Goal: Task Accomplishment & Management: Use online tool/utility

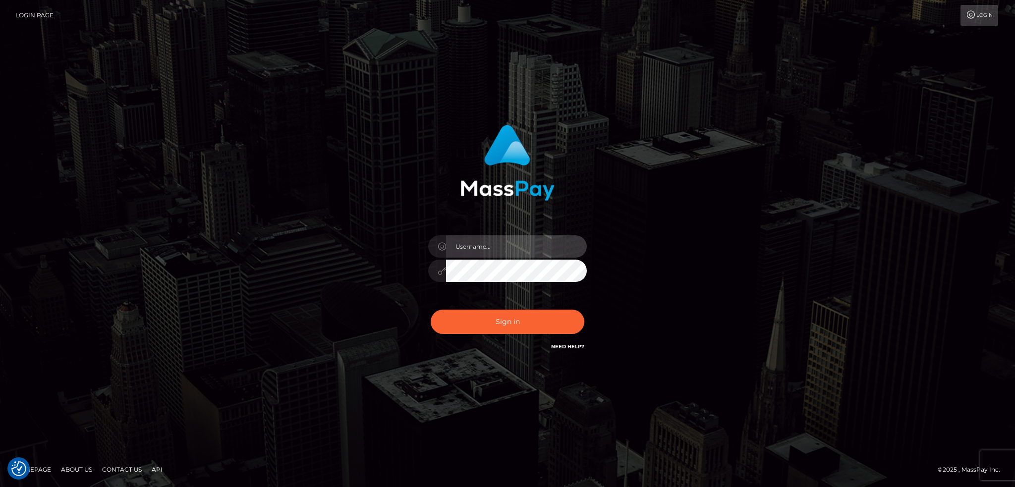
type input "alexstef"
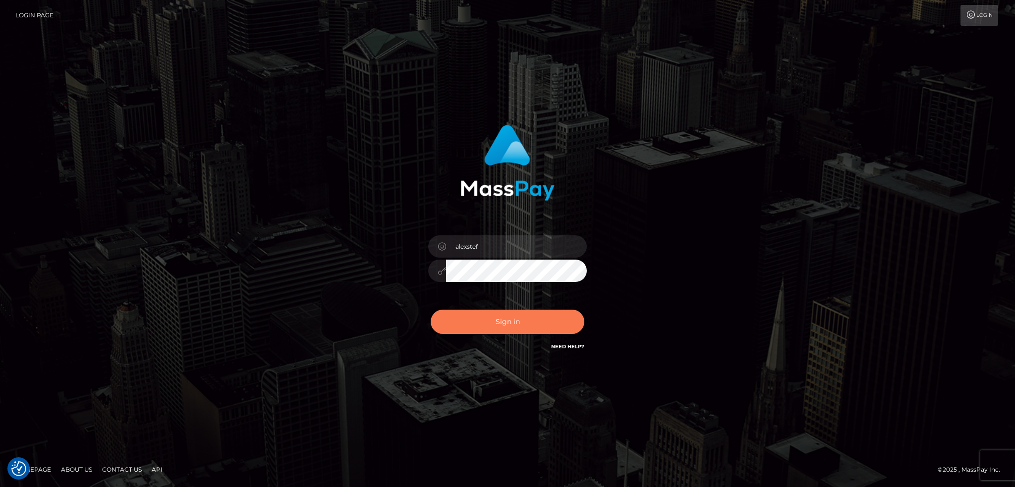
click at [486, 318] on button "Sign in" at bounding box center [508, 322] width 154 height 24
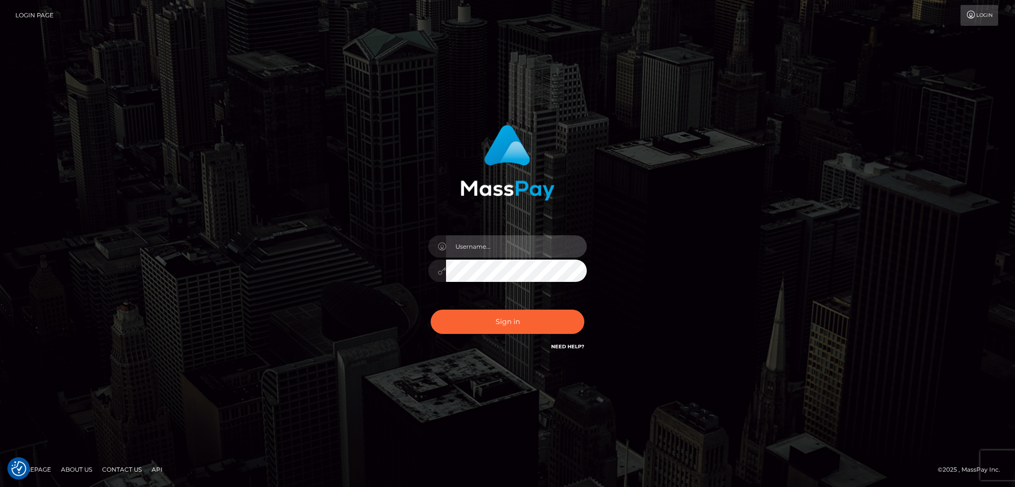
type input "alexstef"
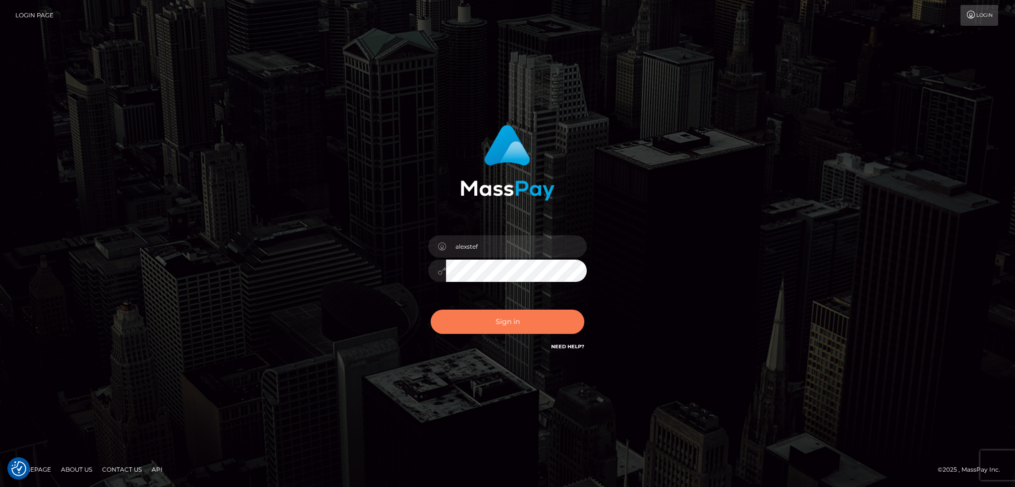
click at [490, 314] on button "Sign in" at bounding box center [508, 322] width 154 height 24
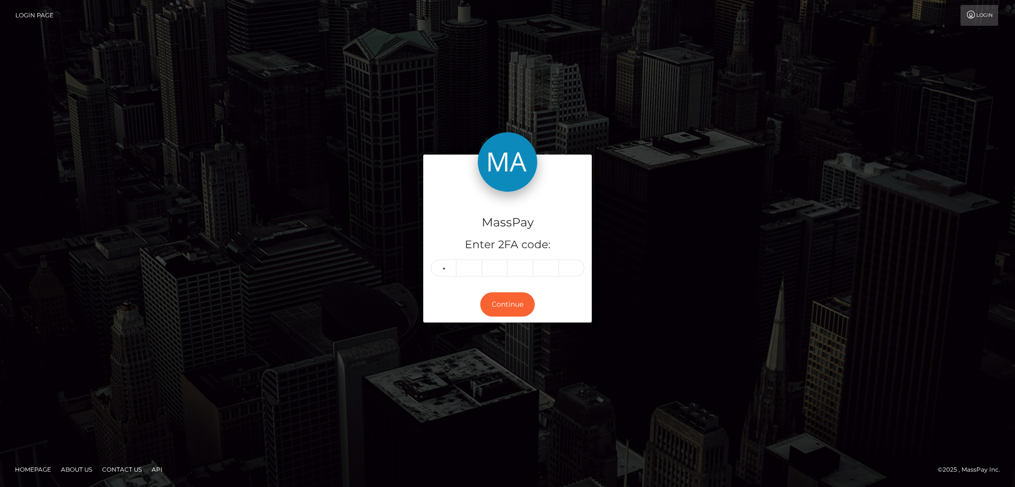
type input "0"
type input "2"
type input "7"
type input "2"
type input "1"
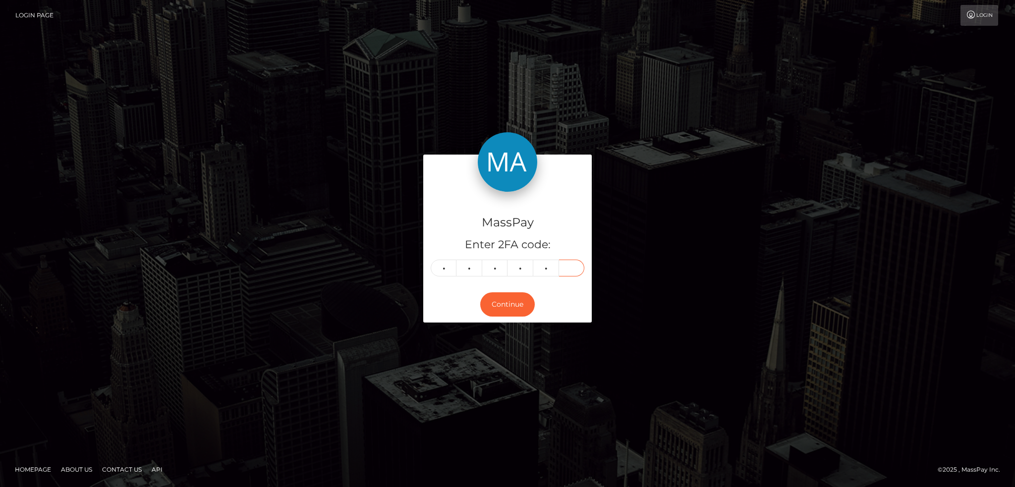
type input "6"
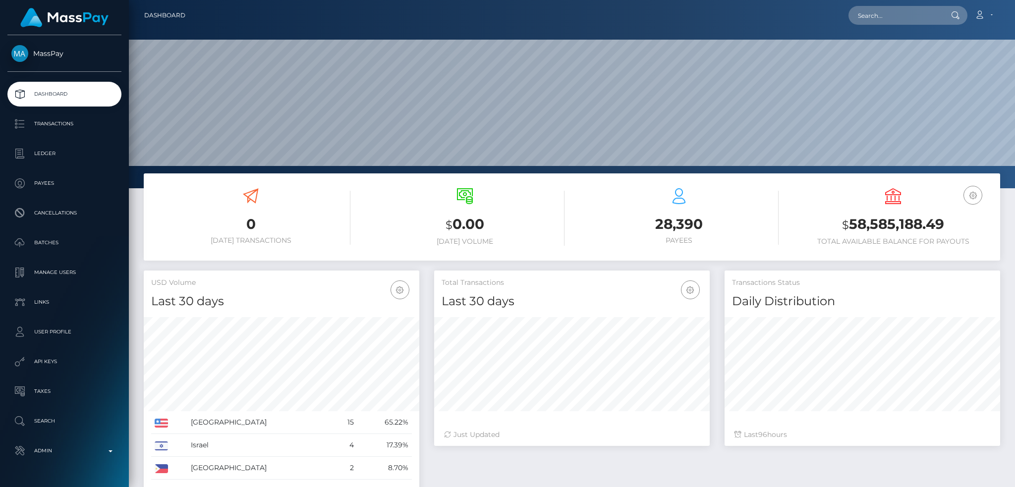
scroll to position [176, 275]
click at [864, 14] on input "text" at bounding box center [895, 15] width 93 height 19
paste input "poact_A4PdhB75GWXv"
type input "poact_A4PdhB75GWXv"
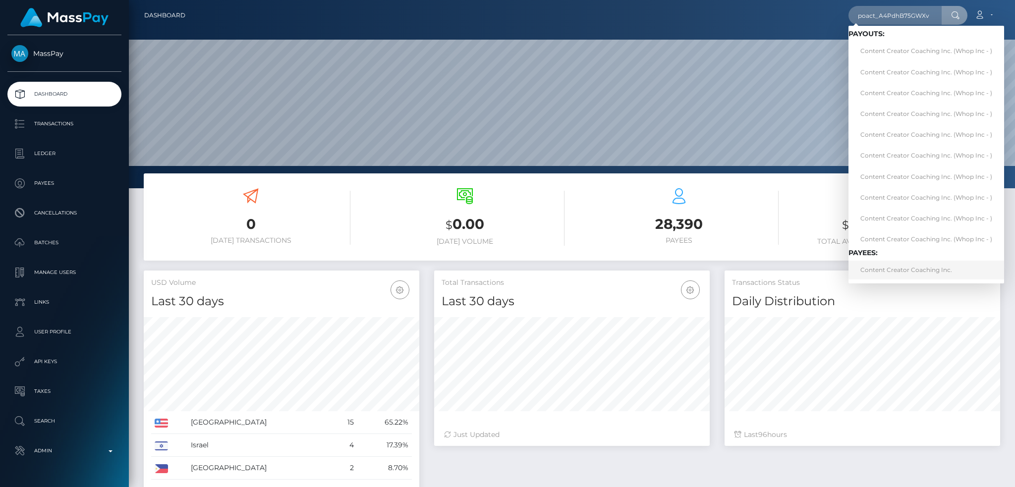
click at [892, 272] on link "Content Creator Coaching Inc." at bounding box center [927, 270] width 156 height 18
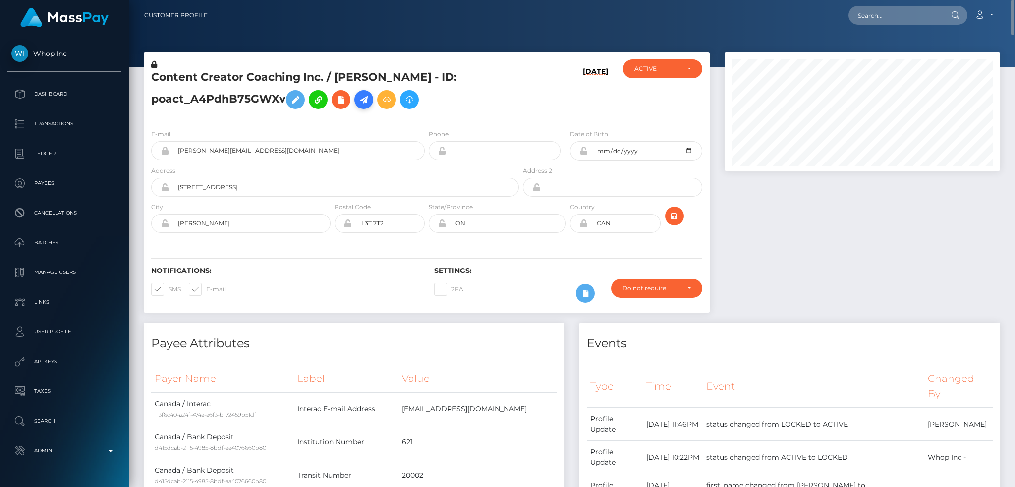
click at [361, 102] on icon at bounding box center [364, 100] width 12 height 12
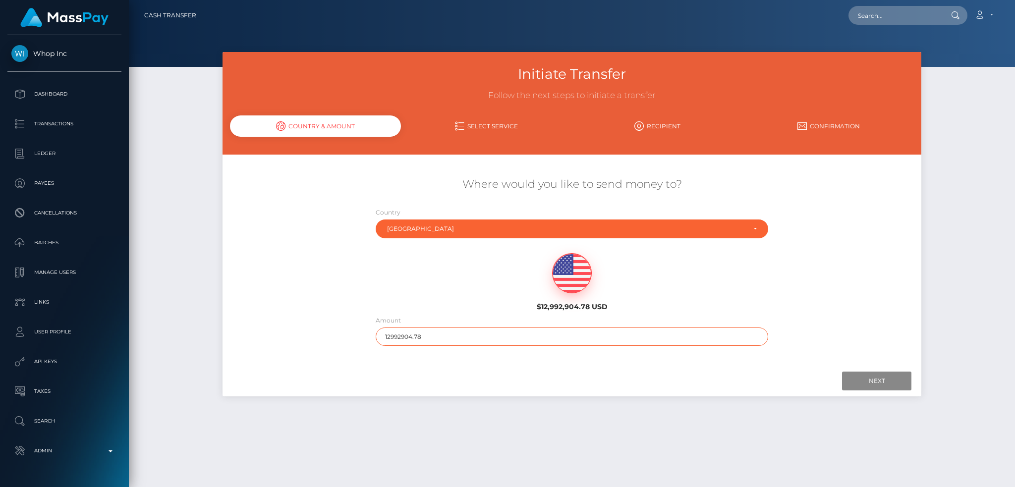
drag, startPoint x: 399, startPoint y: 334, endPoint x: 362, endPoint y: 333, distance: 36.7
click at [362, 333] on div "Where would you like to send money to? Country Abkhazia [GEOGRAPHIC_DATA] [GEOG…" at bounding box center [572, 261] width 699 height 179
type input "200"
click at [865, 381] on input "Next" at bounding box center [876, 381] width 69 height 19
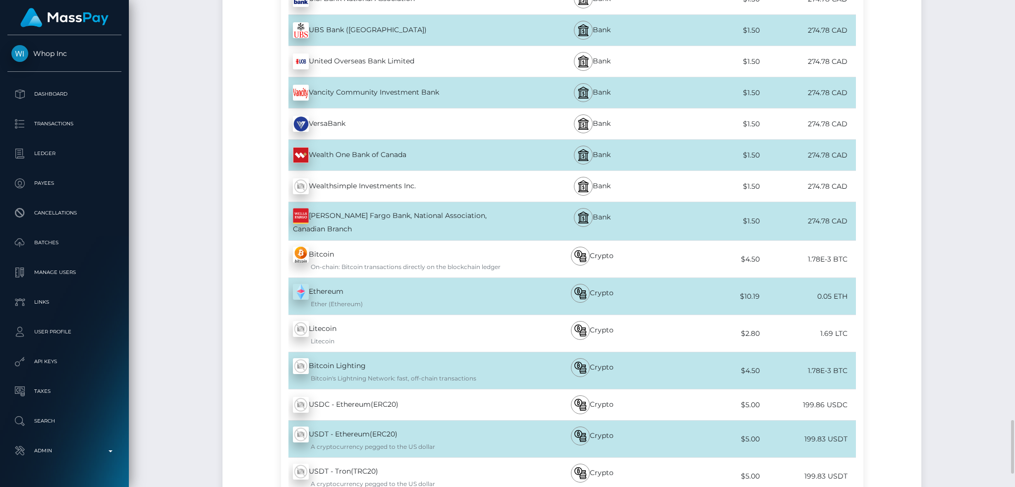
scroll to position [3955, 0]
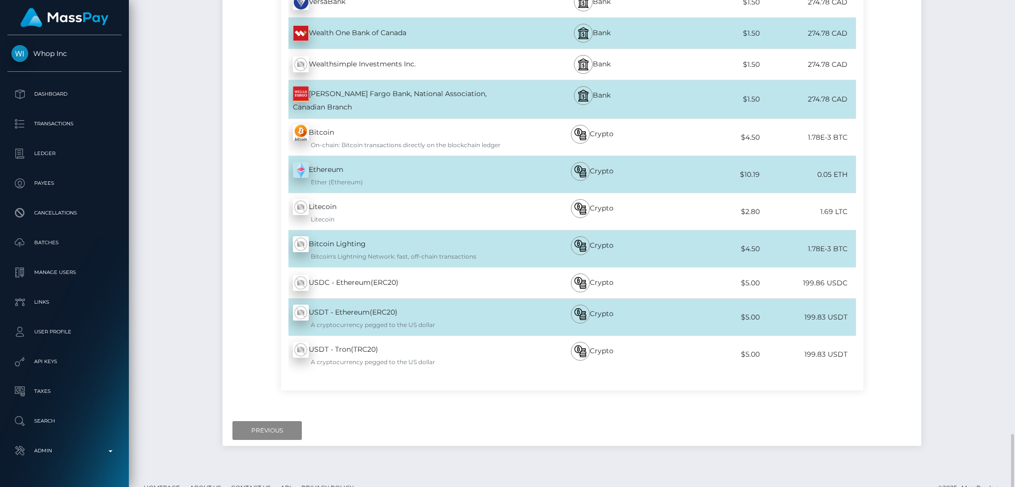
click at [263, 423] on div "Next Finish Previous" at bounding box center [572, 430] width 699 height 31
click at [261, 421] on input "Previous" at bounding box center [266, 430] width 69 height 19
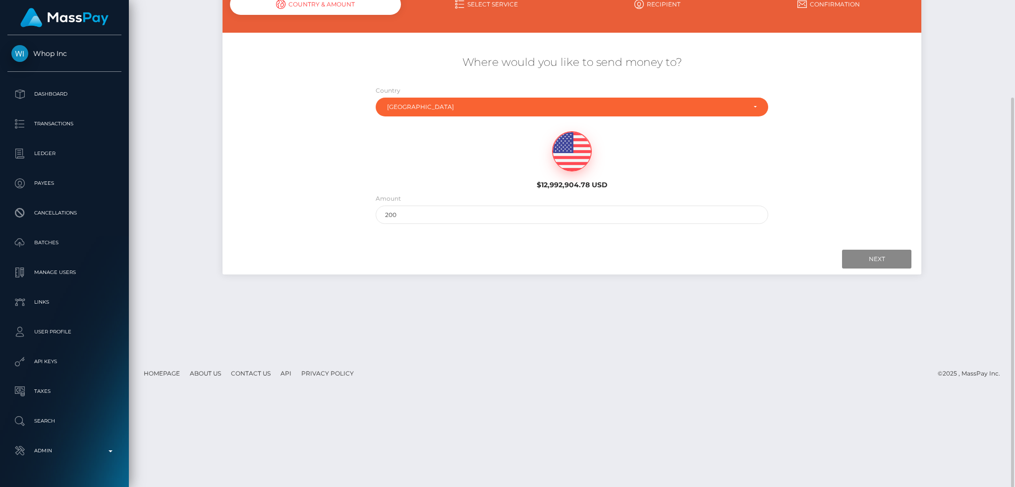
scroll to position [0, 0]
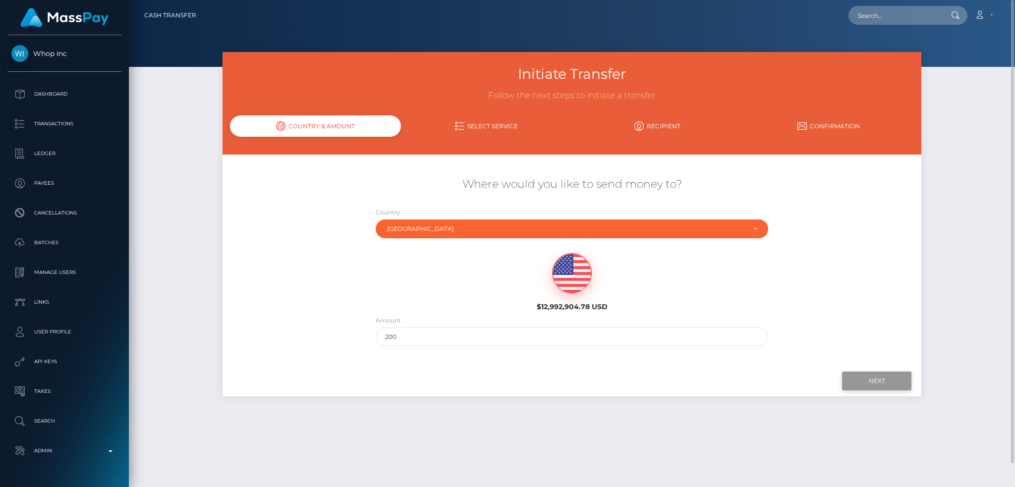
click at [873, 385] on input "Next" at bounding box center [876, 381] width 69 height 19
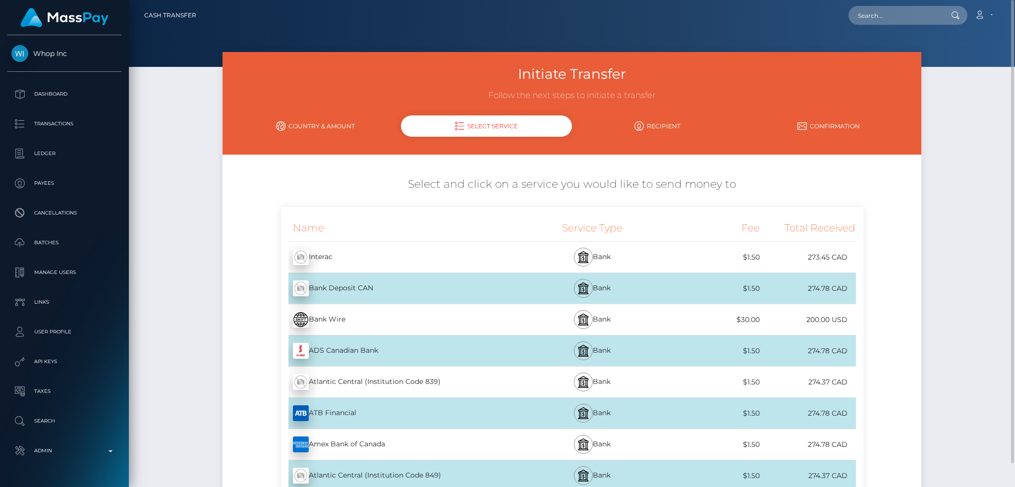
click at [340, 316] on div "Bank Wire - USD" at bounding box center [400, 320] width 239 height 28
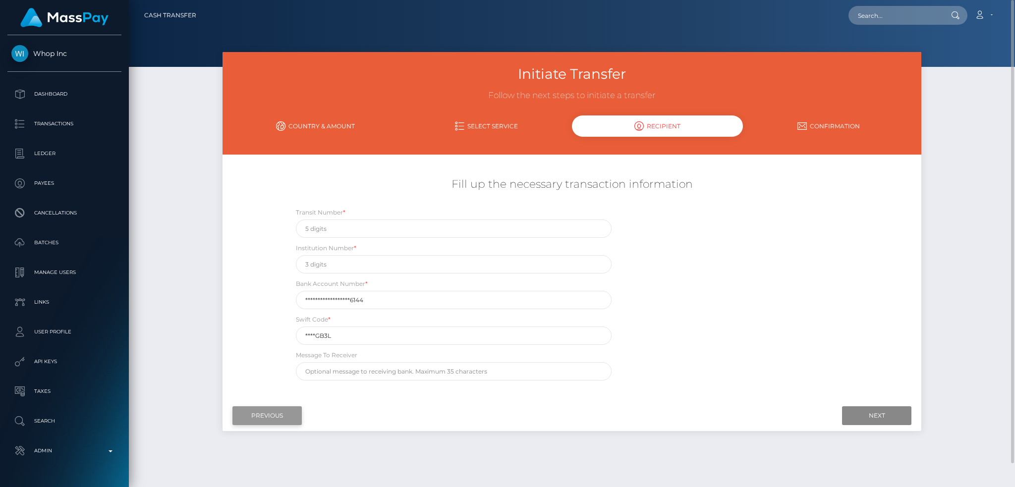
click at [258, 412] on input "Previous" at bounding box center [266, 415] width 69 height 19
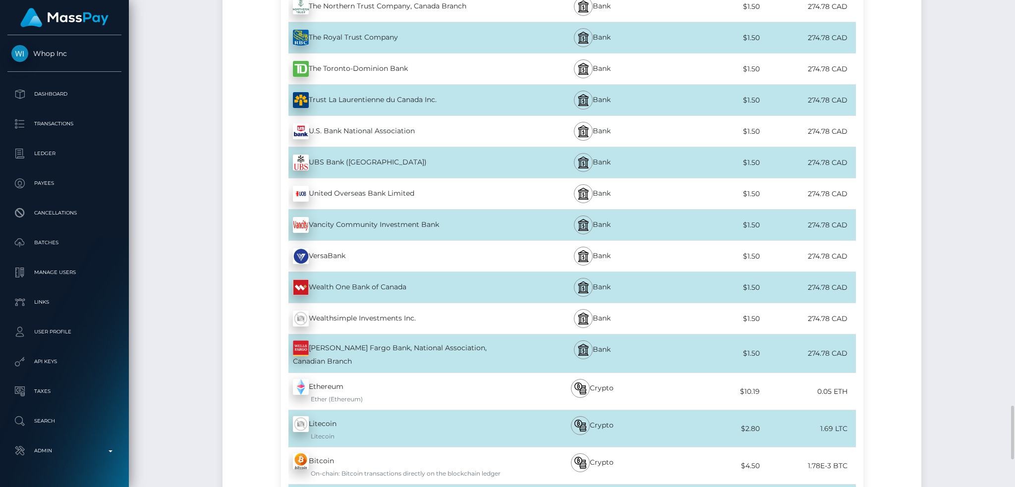
scroll to position [3955, 0]
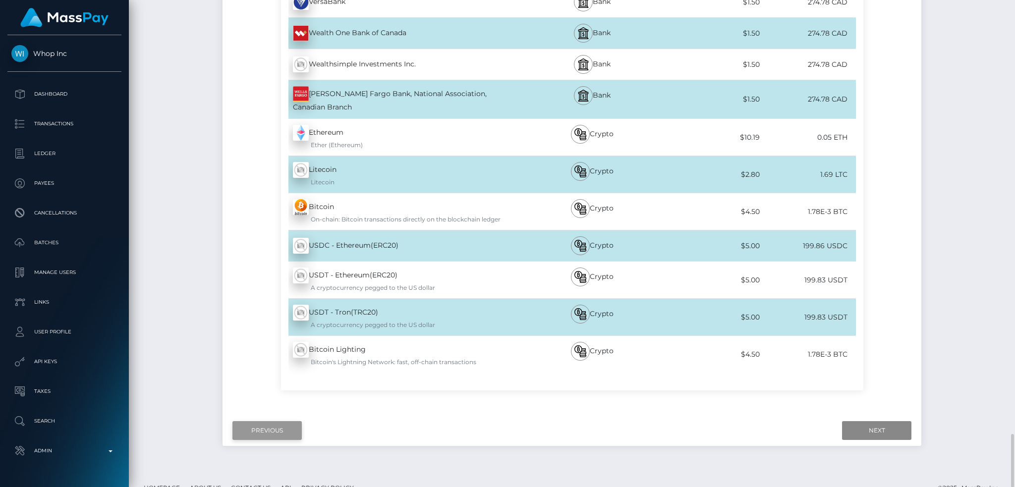
click at [280, 421] on input "Previous" at bounding box center [266, 430] width 69 height 19
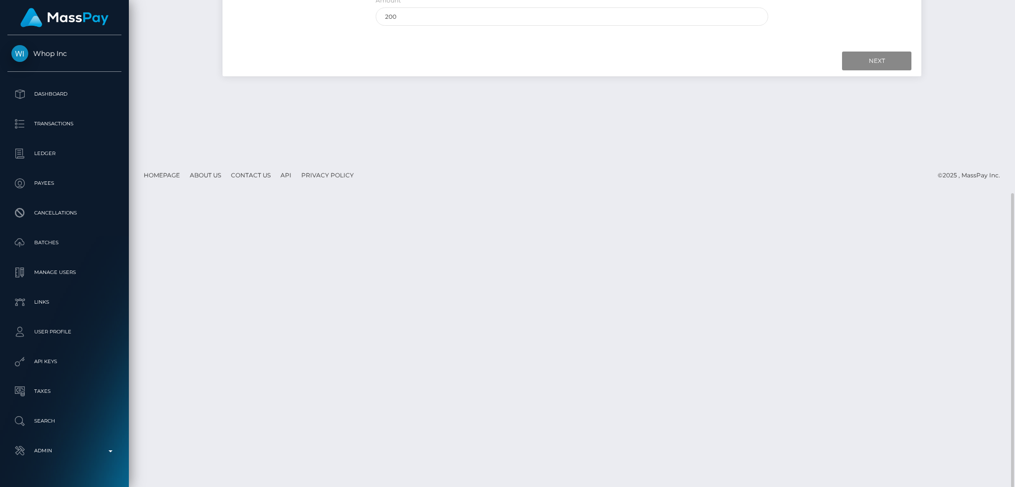
scroll to position [0, 0]
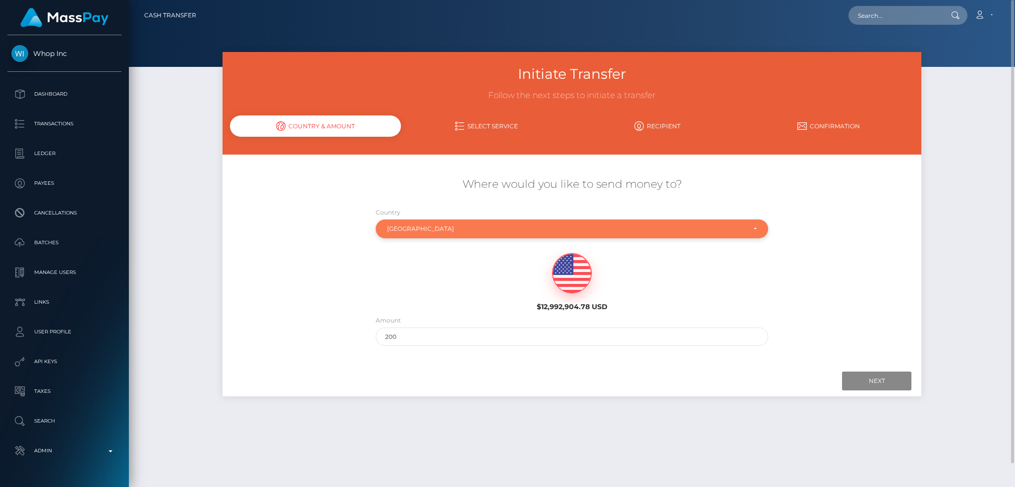
click at [410, 231] on div "Canada" at bounding box center [566, 229] width 359 height 8
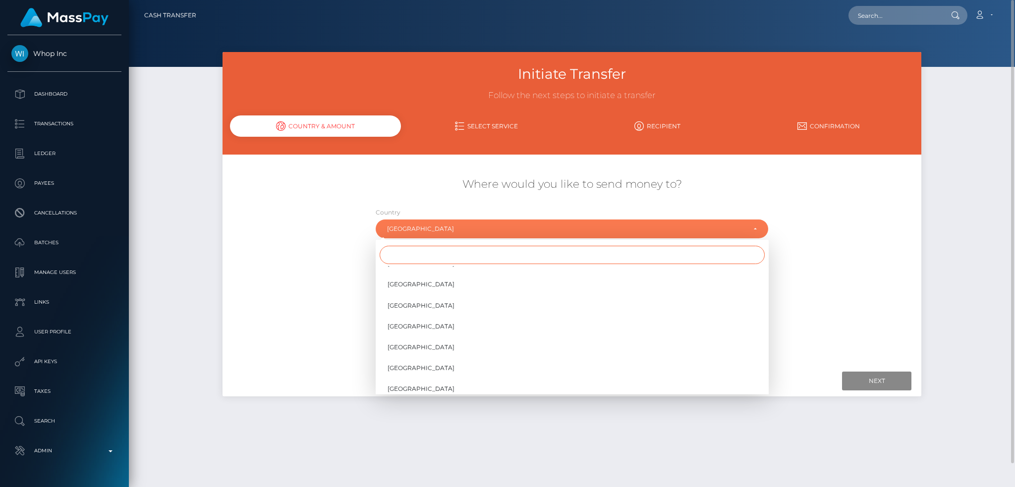
click at [413, 251] on input "Search" at bounding box center [572, 255] width 385 height 18
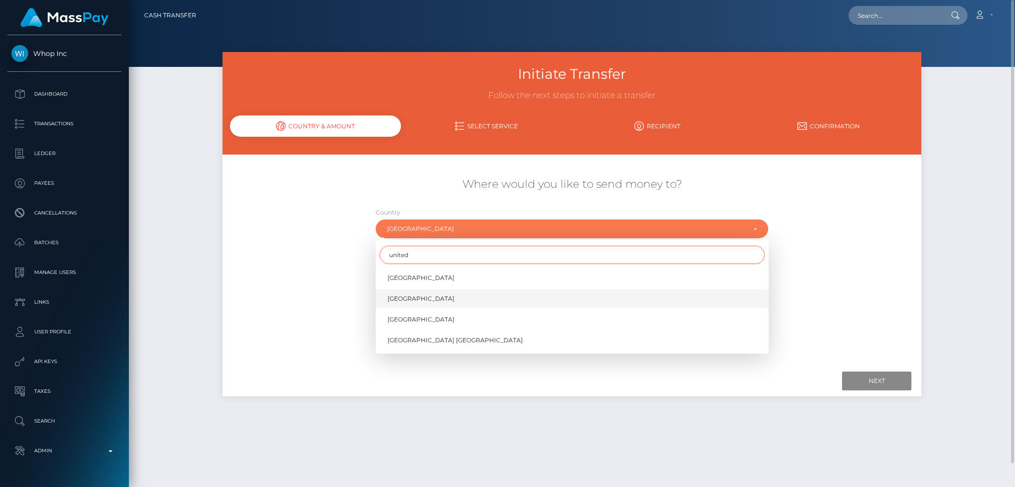
type input "united"
click at [430, 304] on link "United Kingdom" at bounding box center [572, 298] width 393 height 18
select select "GBR"
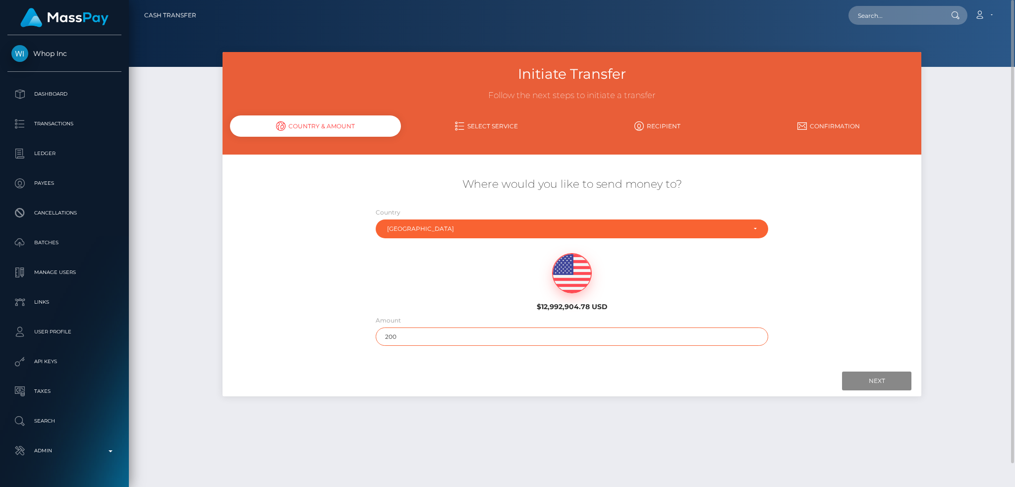
click at [530, 328] on input "200" at bounding box center [572, 337] width 393 height 18
click at [859, 379] on input "Next" at bounding box center [876, 381] width 69 height 19
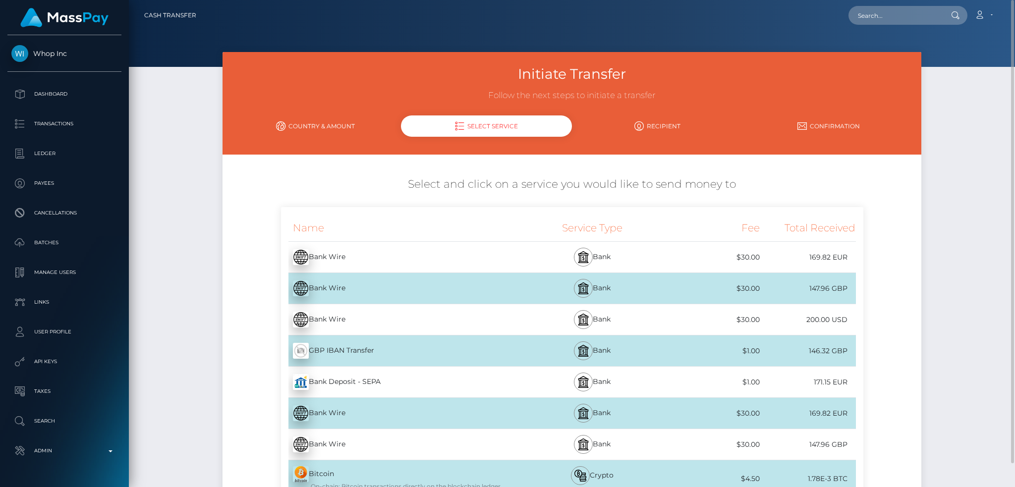
click at [479, 322] on div "Bank Wire - USD" at bounding box center [400, 320] width 239 height 28
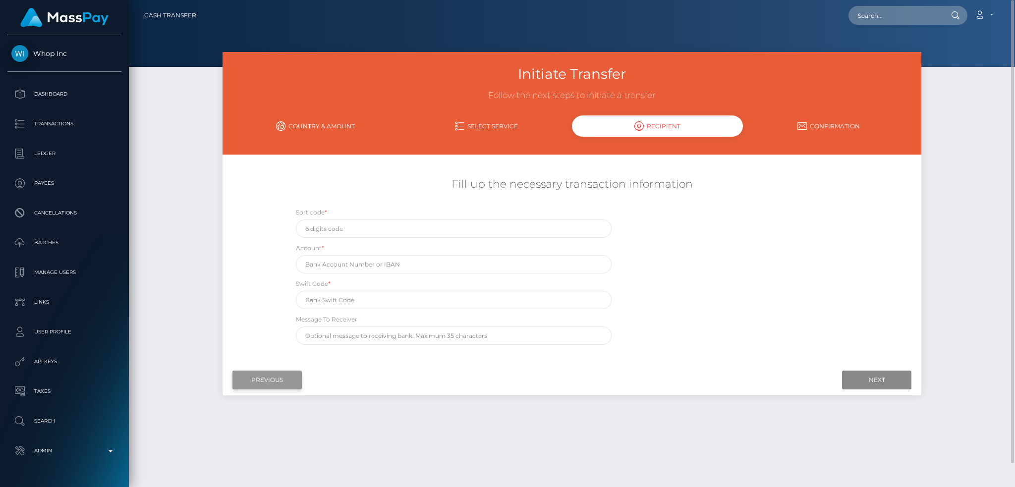
click at [262, 377] on input "Previous" at bounding box center [266, 380] width 69 height 19
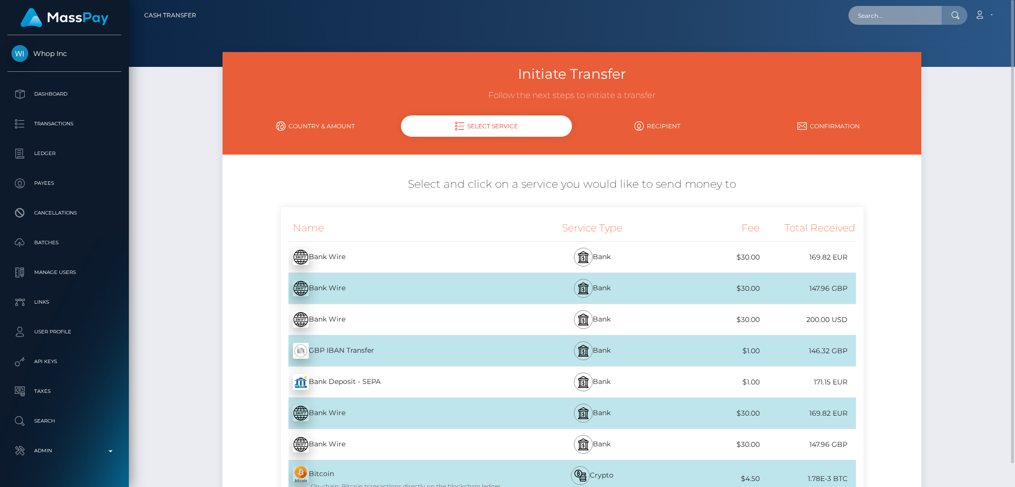
drag, startPoint x: 869, startPoint y: 14, endPoint x: 803, endPoint y: 15, distance: 66.9
click at [869, 14] on input "text" at bounding box center [895, 15] width 93 height 19
paste input "ff083c6c26dd439f9af3a957b1a33d05"
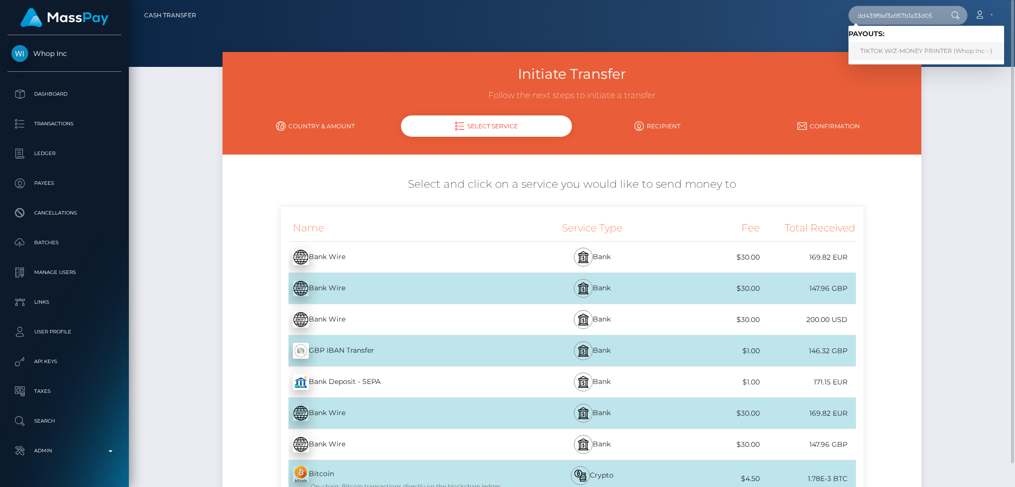
type input "ff083c6c26dd439f9af3a957b1a33d05"
click at [886, 56] on link "‍️TIKTOK WIZ-MONEY PRINTER (Whop Inc - )" at bounding box center [927, 51] width 156 height 18
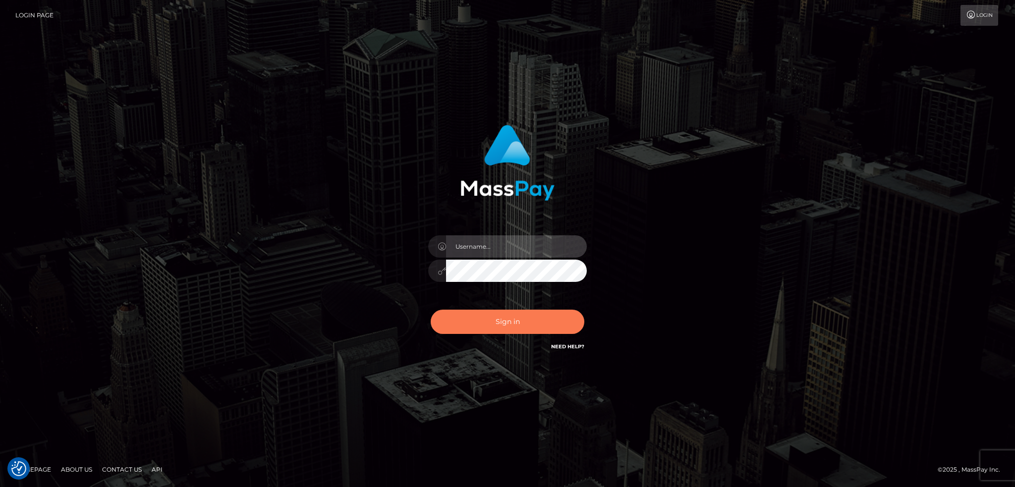
type input "alexstef"
click at [501, 320] on button "Sign in" at bounding box center [508, 322] width 154 height 24
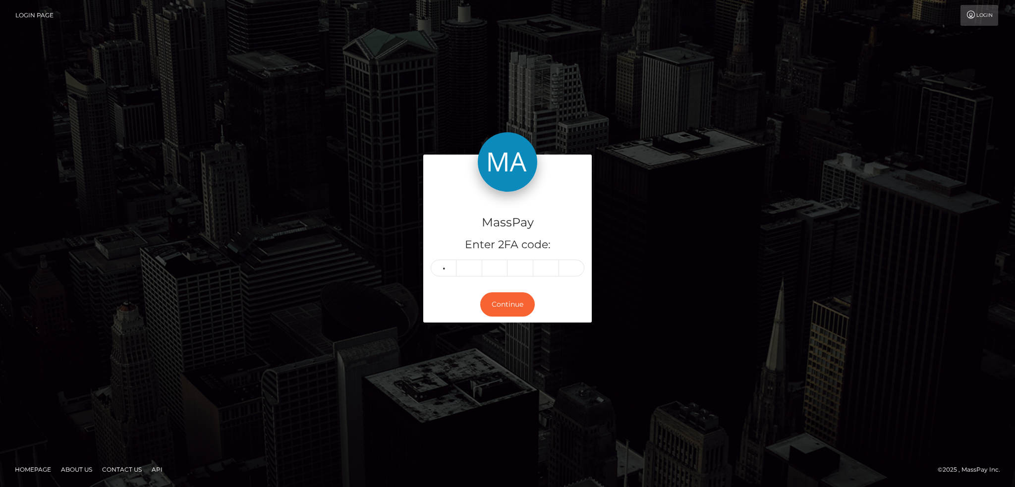
type input "5"
type input "0"
type input "2"
type input "3"
type input "4"
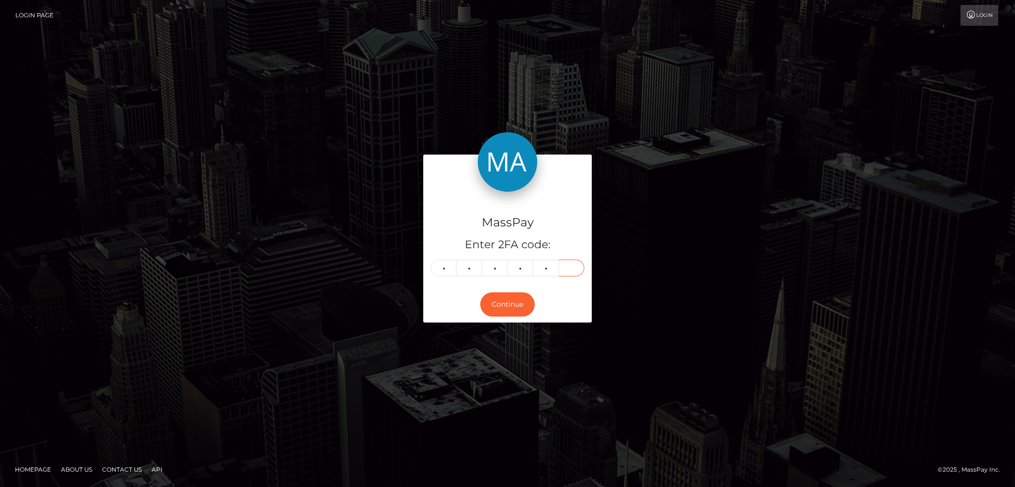
type input "6"
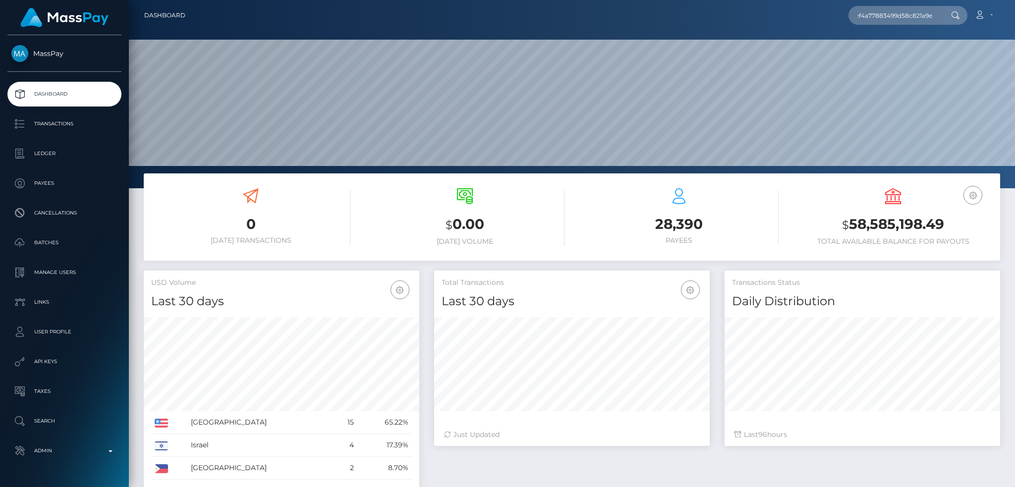
scroll to position [176, 275]
type input "b9599cad4bef4a77883499d58c821a9e"
click at [895, 50] on link "The Market Lens LLC (Whop Inc - )" at bounding box center [911, 51] width 125 height 18
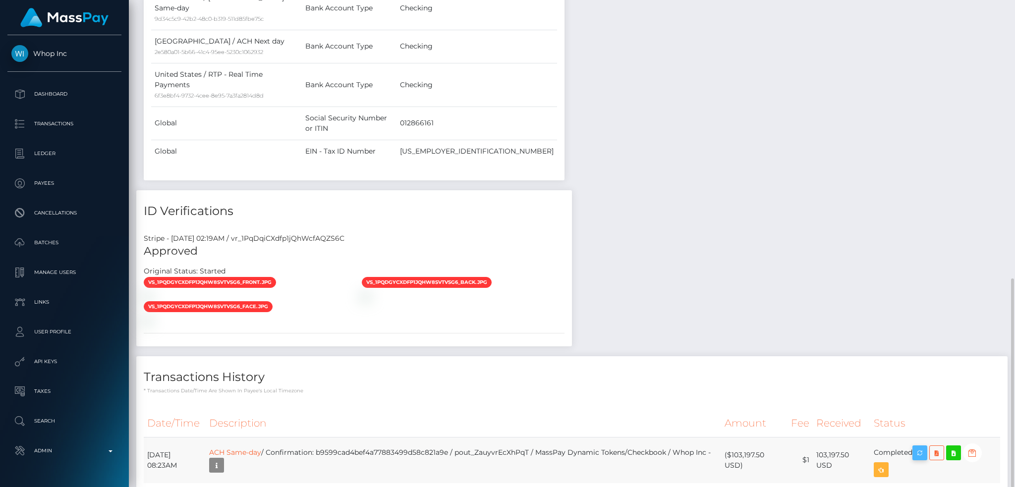
scroll to position [119, 275]
click at [925, 447] on icon "button" at bounding box center [920, 453] width 12 height 12
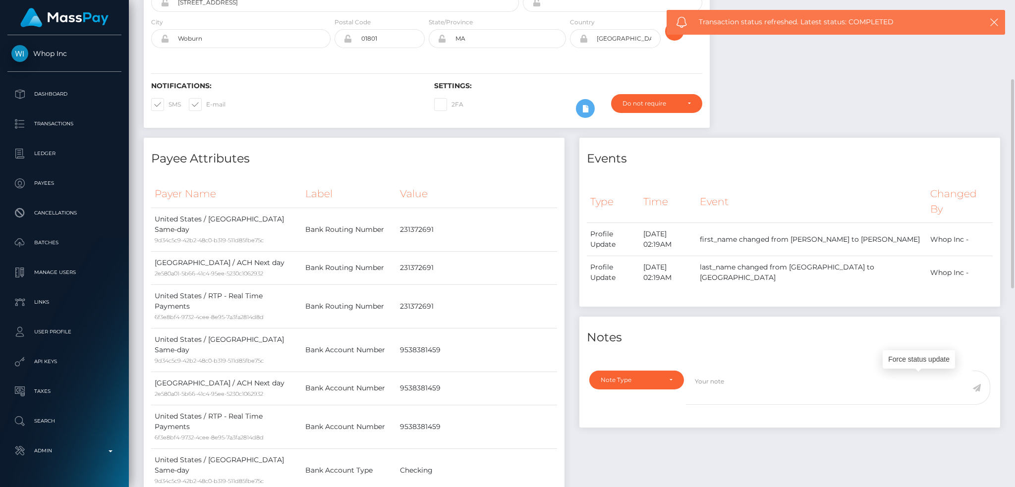
scroll to position [0, 0]
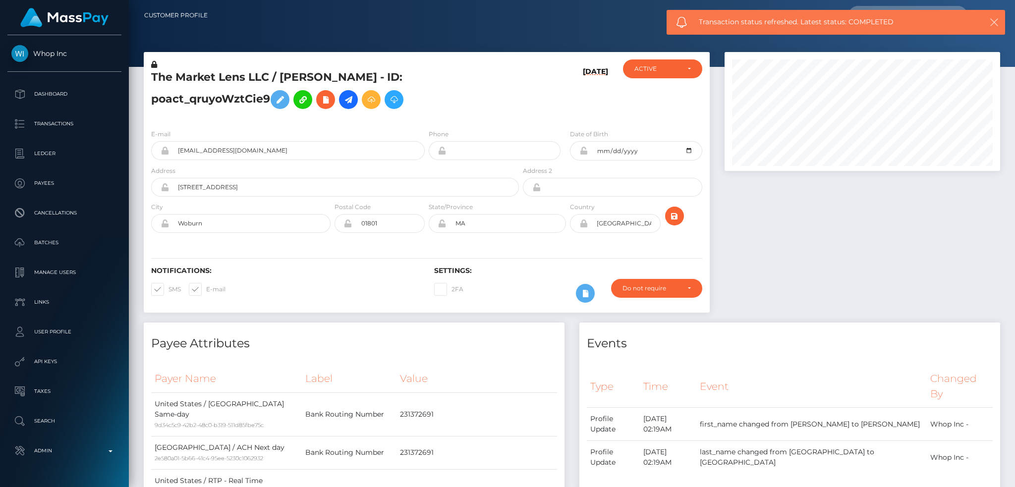
click at [995, 22] on icon "button" at bounding box center [994, 22] width 10 height 10
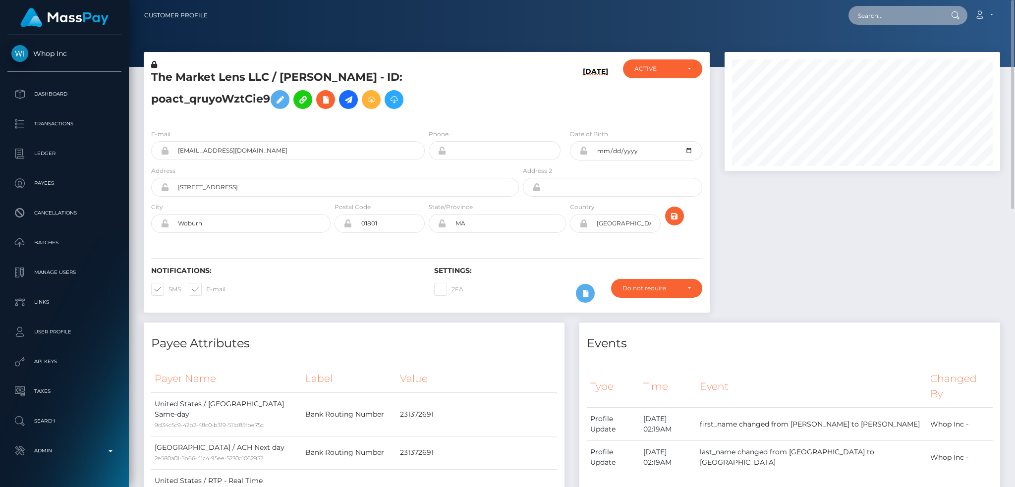
click at [905, 18] on input "text" at bounding box center [895, 15] width 93 height 19
paste input "ff083c6c26dd439f9af3a957b1a33d05"
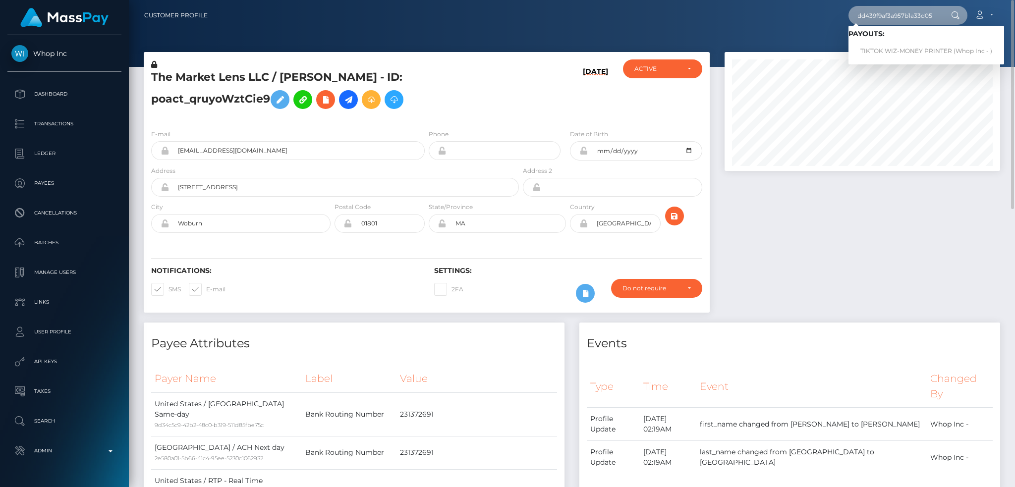
type input "ff083c6c26dd439f9af3a957b1a33d05"
click at [885, 52] on link "‍️TIKTOK WIZ-MONEY PRINTER (Whop Inc - )" at bounding box center [927, 51] width 156 height 18
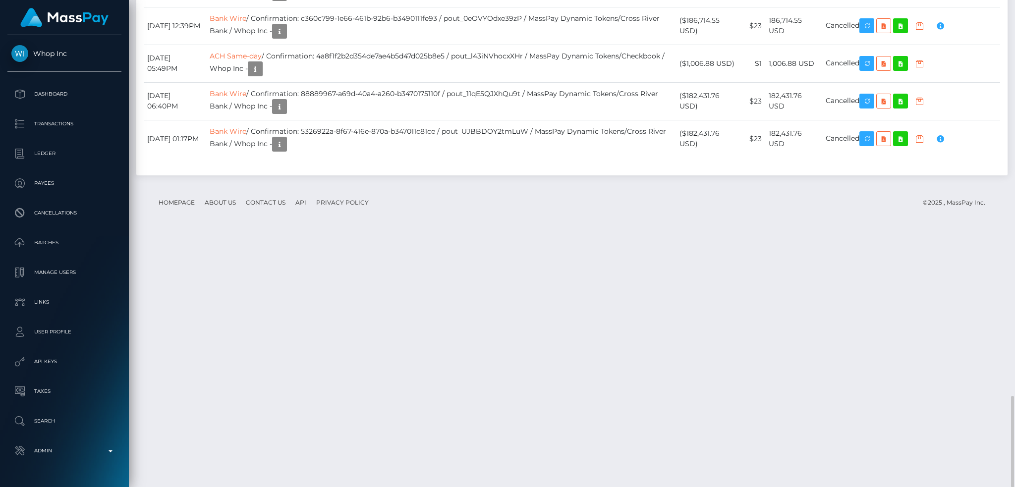
scroll to position [119, 275]
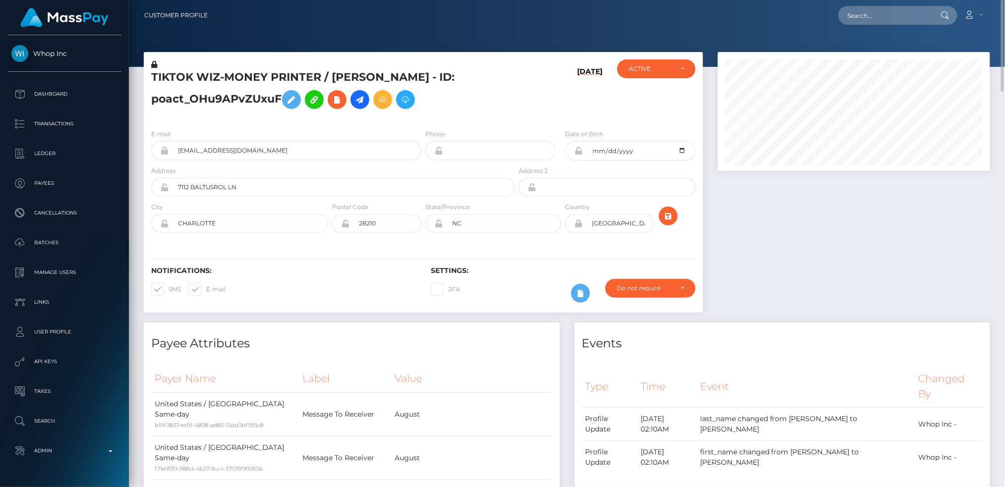
scroll to position [495584, 495430]
click at [890, 9] on input "text" at bounding box center [884, 15] width 93 height 19
paste input "17dfc058-7058-11ef-99e7-064f280b9d11"
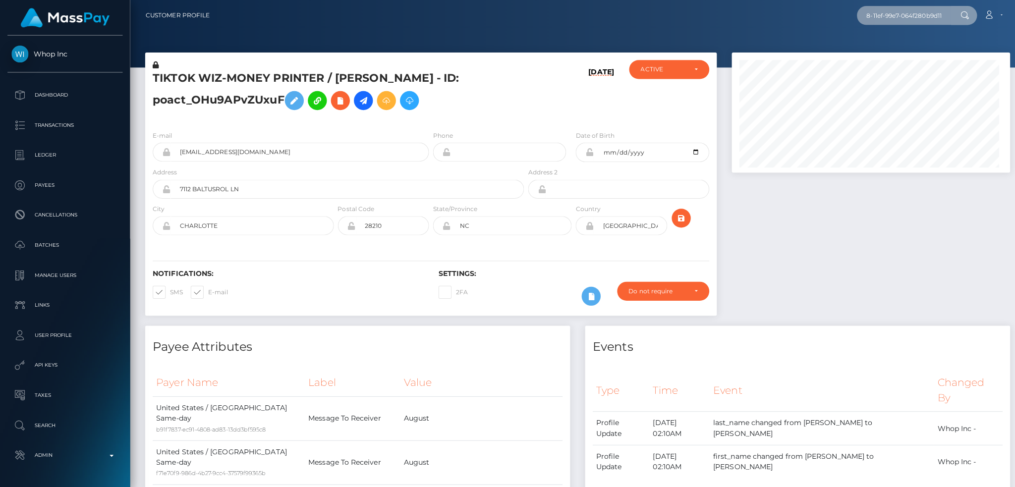
scroll to position [119, 275]
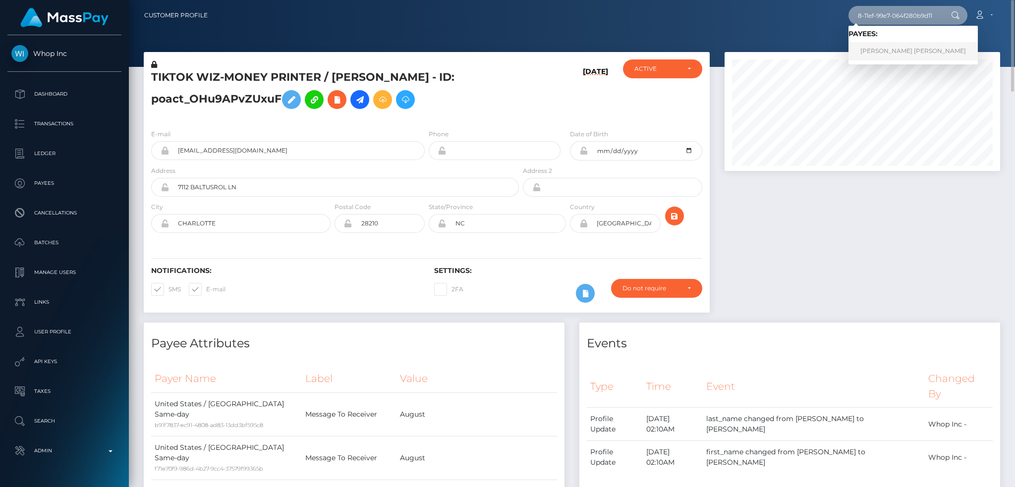
type input "17dfc058-7058-11ef-99e7-064f280b9d11"
click at [868, 55] on link "TROY JAMES CAMERON" at bounding box center [913, 51] width 129 height 18
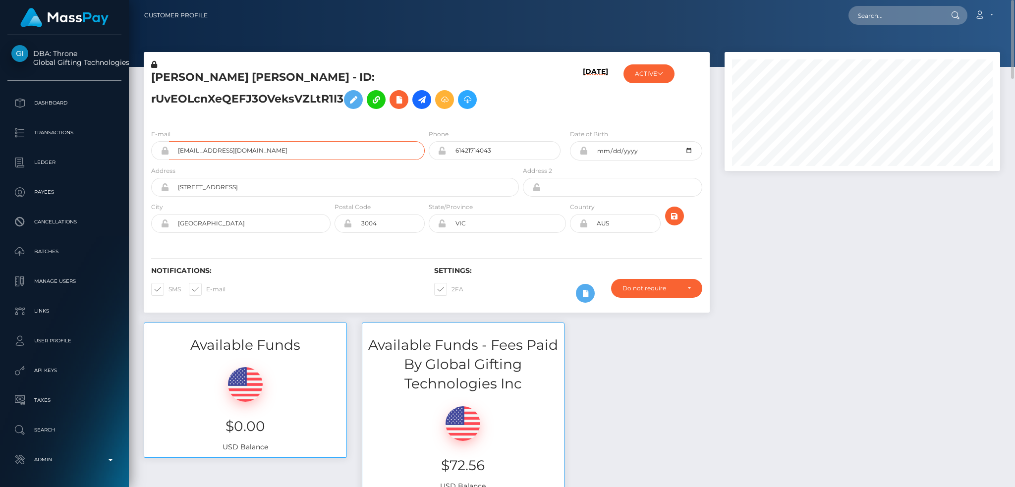
click at [286, 150] on input "[EMAIL_ADDRESS][DOMAIN_NAME]" at bounding box center [297, 150] width 256 height 19
click at [778, 218] on div at bounding box center [862, 187] width 290 height 271
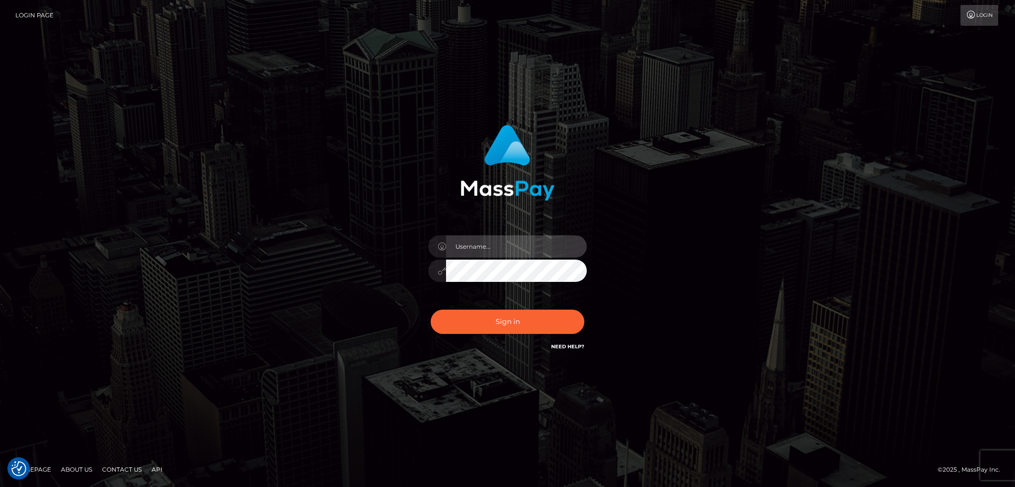
type input "alexstef"
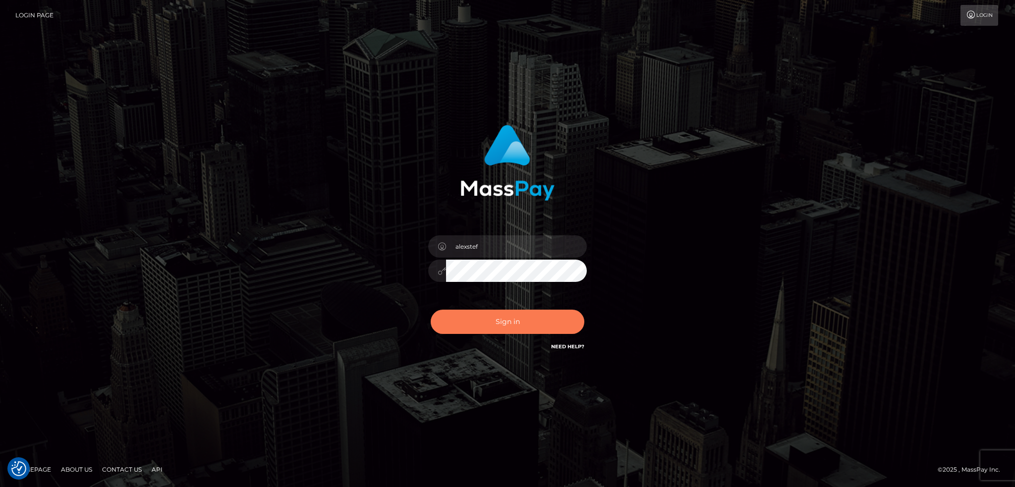
click at [492, 318] on button "Sign in" at bounding box center [508, 322] width 154 height 24
type input "alexstef"
click at [483, 319] on button "Sign in" at bounding box center [508, 322] width 154 height 24
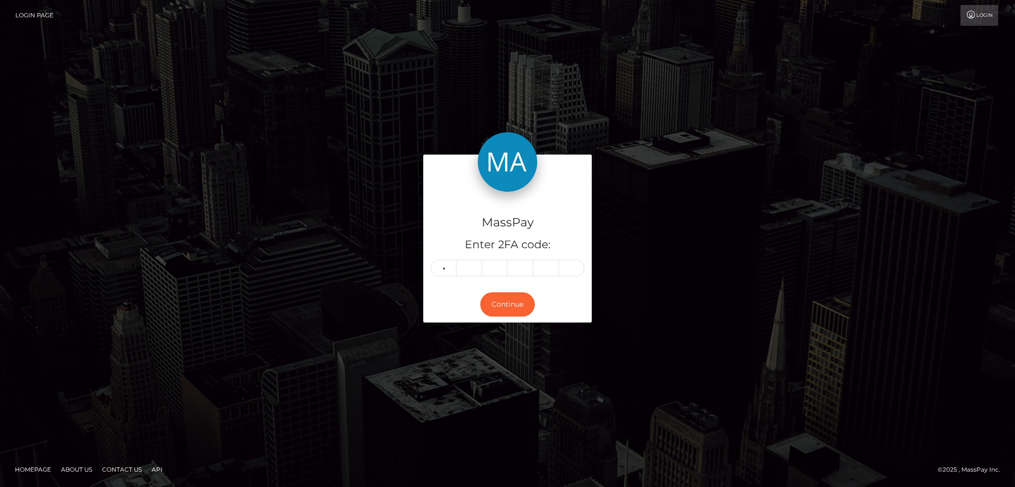
type input "9"
type input "8"
type input "2"
type input "9"
type input "3"
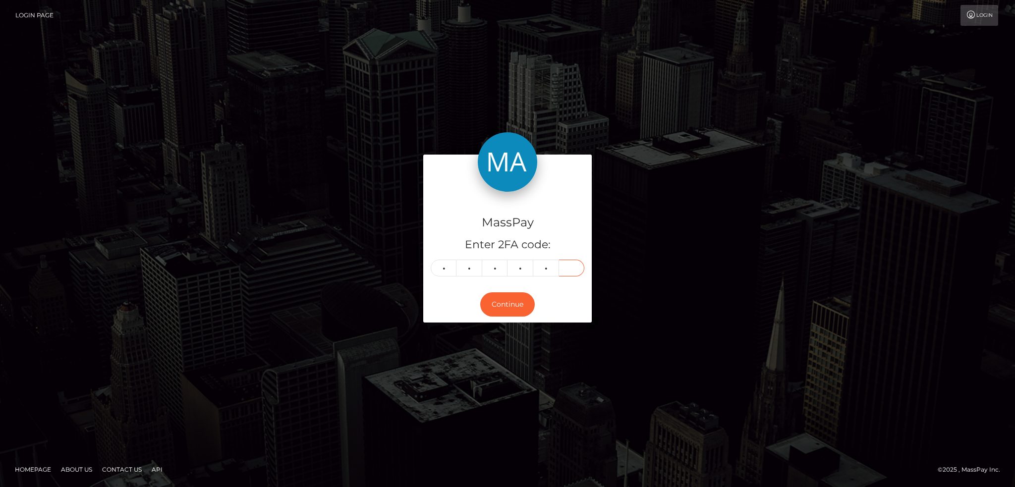
type input "9"
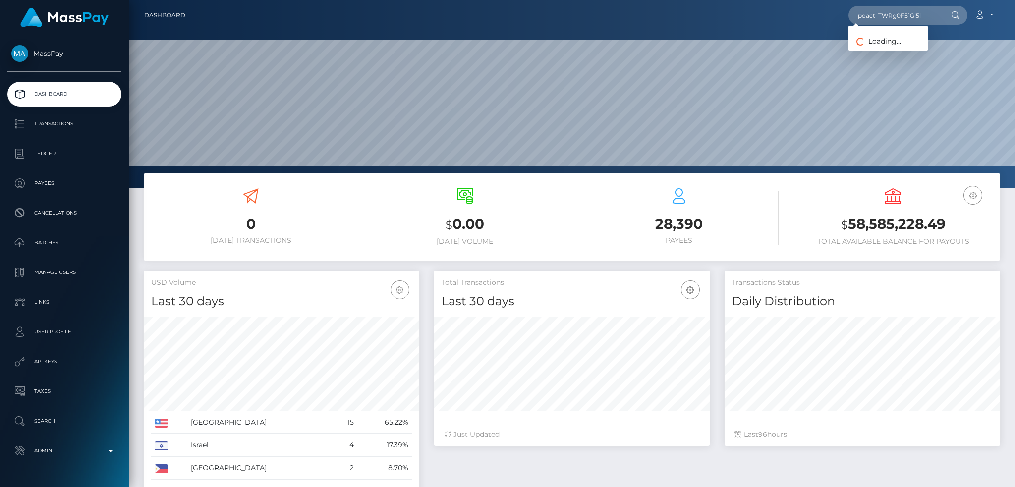
scroll to position [176, 275]
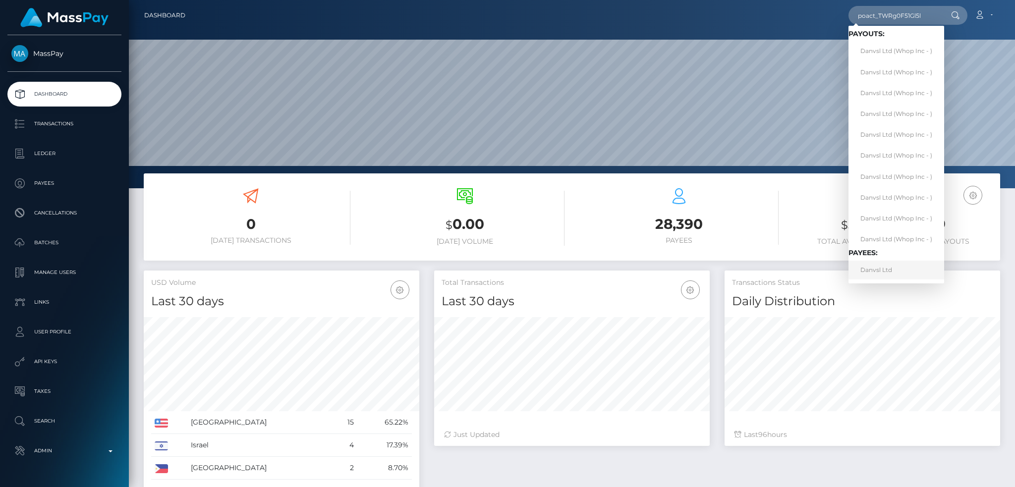
type input "poact_TWRg0F51Gl5l"
click at [885, 269] on link "Danvsl Ltd" at bounding box center [897, 270] width 96 height 18
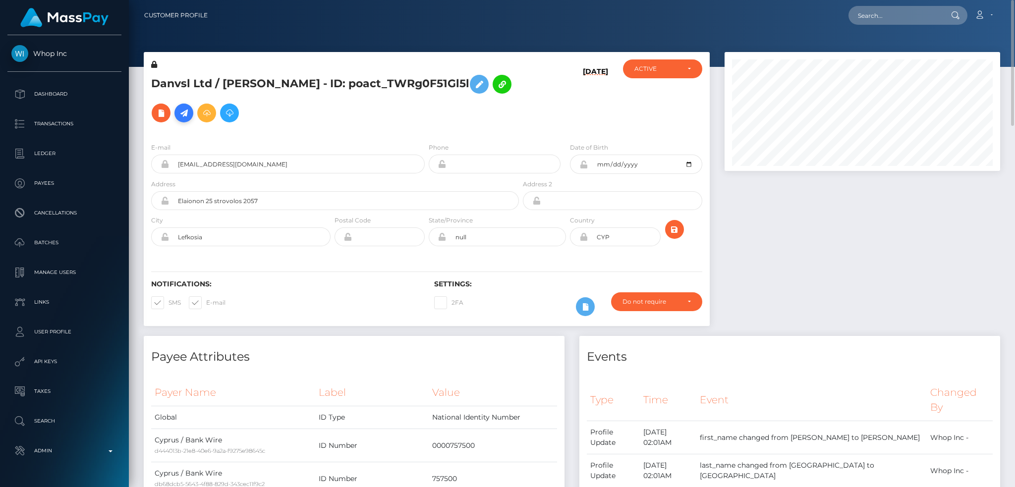
click at [190, 117] on icon at bounding box center [184, 113] width 12 height 12
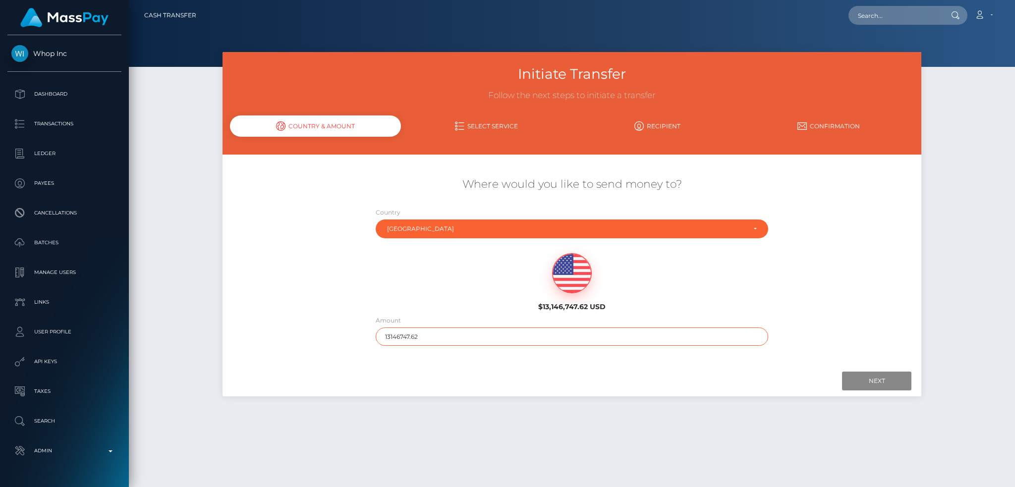
drag, startPoint x: 386, startPoint y: 334, endPoint x: 359, endPoint y: 335, distance: 26.8
click at [359, 335] on div "Where would you like to send money to? Country Abkhazia Afghanistan Albania Alg…" at bounding box center [572, 261] width 699 height 179
type input "200"
click at [885, 382] on input "Next" at bounding box center [876, 381] width 69 height 19
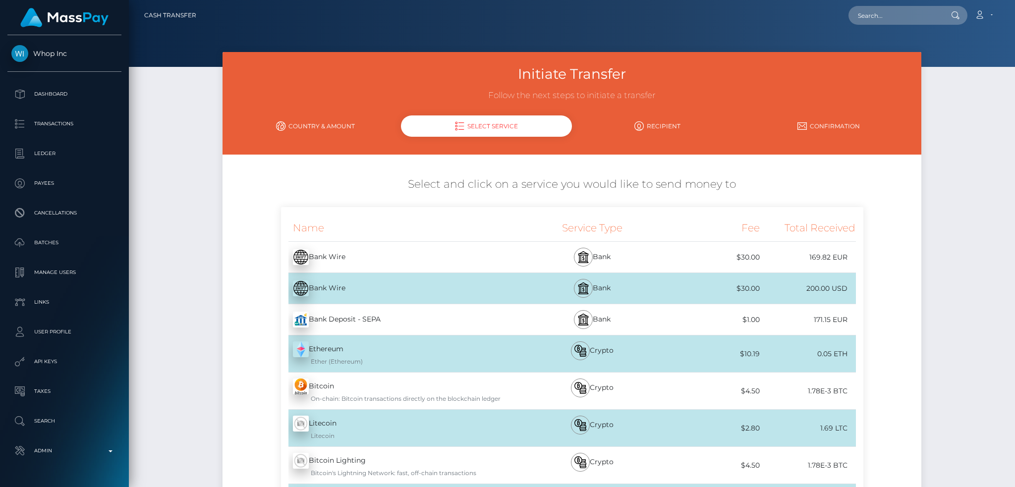
click at [354, 291] on div "Bank Wire - USD" at bounding box center [400, 289] width 239 height 28
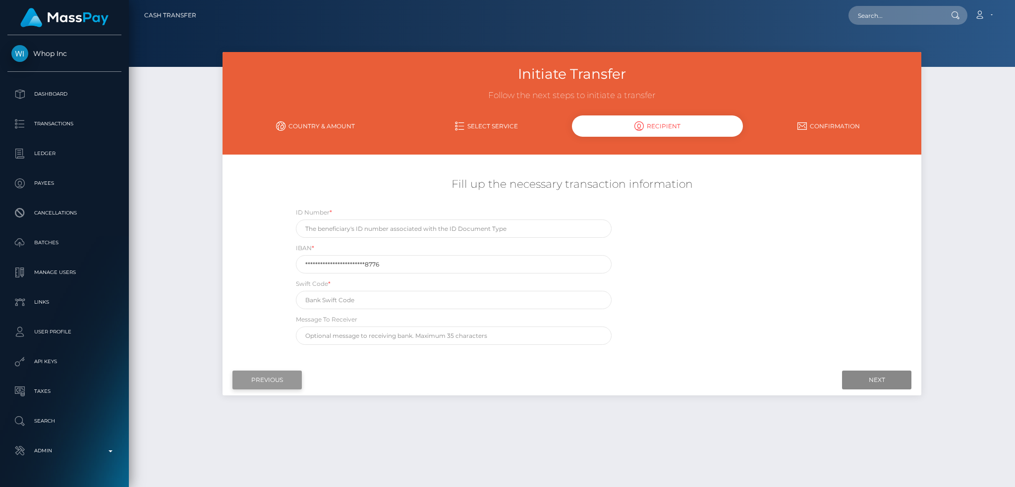
click at [265, 379] on input "Previous" at bounding box center [266, 380] width 69 height 19
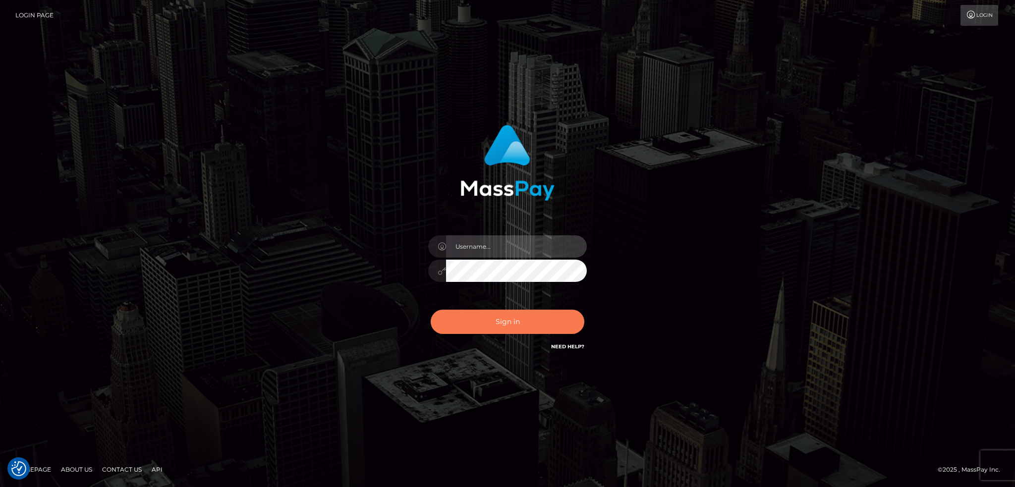
type input "alexstef"
click at [478, 314] on button "Sign in" at bounding box center [508, 322] width 154 height 24
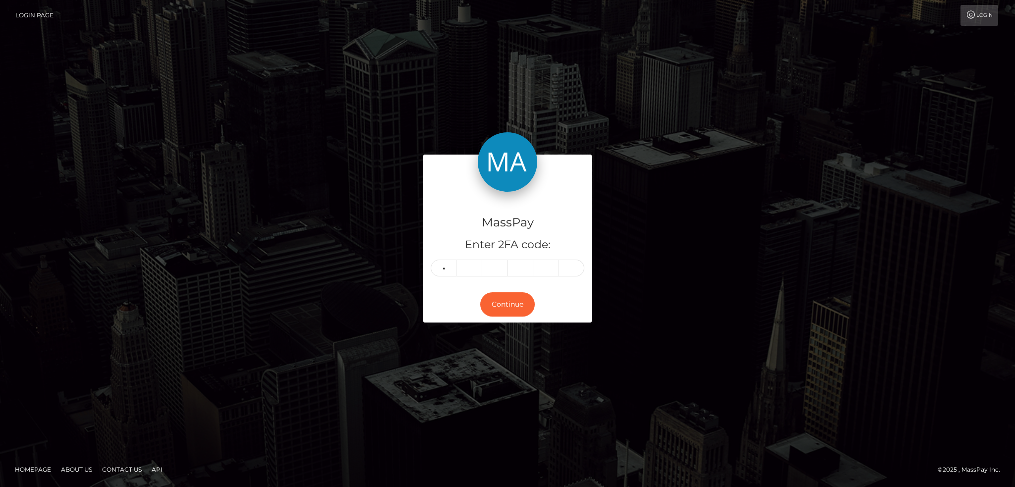
type input "5"
type input "3"
type input "7"
type input "2"
type input "8"
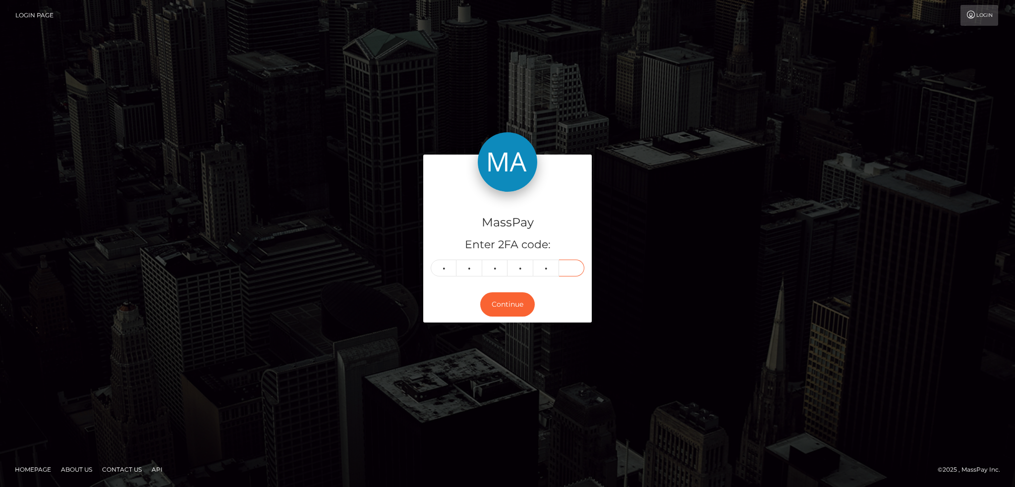
type input "9"
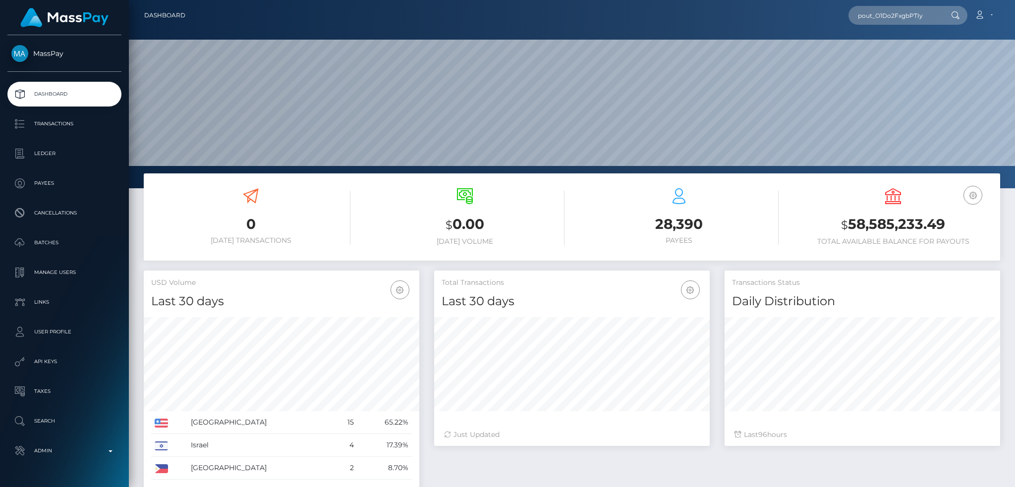
scroll to position [176, 275]
type input "pout_O1Do2FxgbPTIy"
click at [915, 58] on link "Knowledge Events Pty Ltd (Whop Inc - )" at bounding box center [920, 51] width 143 height 18
